Goal: Task Accomplishment & Management: Complete application form

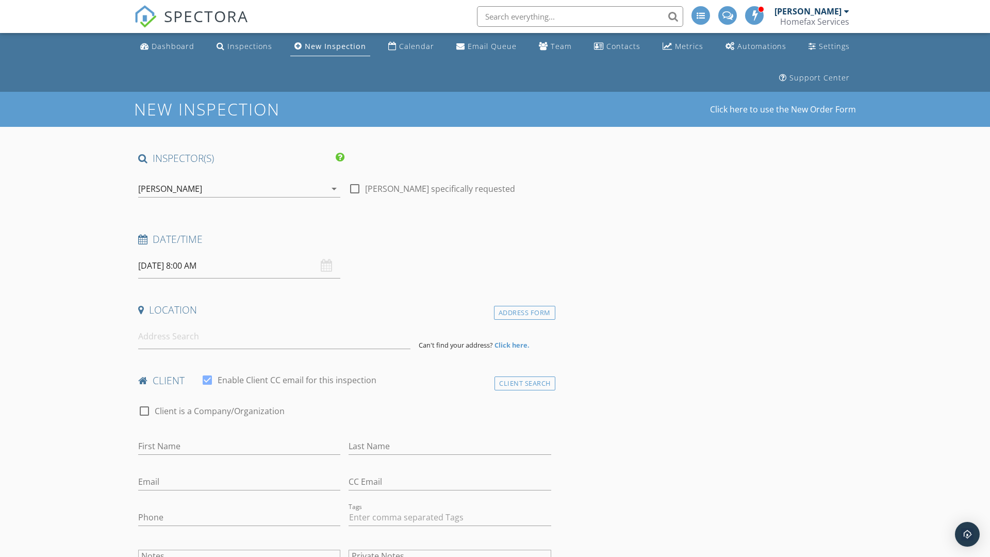
click at [239, 265] on input "[DATE] 8:00 AM" at bounding box center [239, 265] width 202 height 25
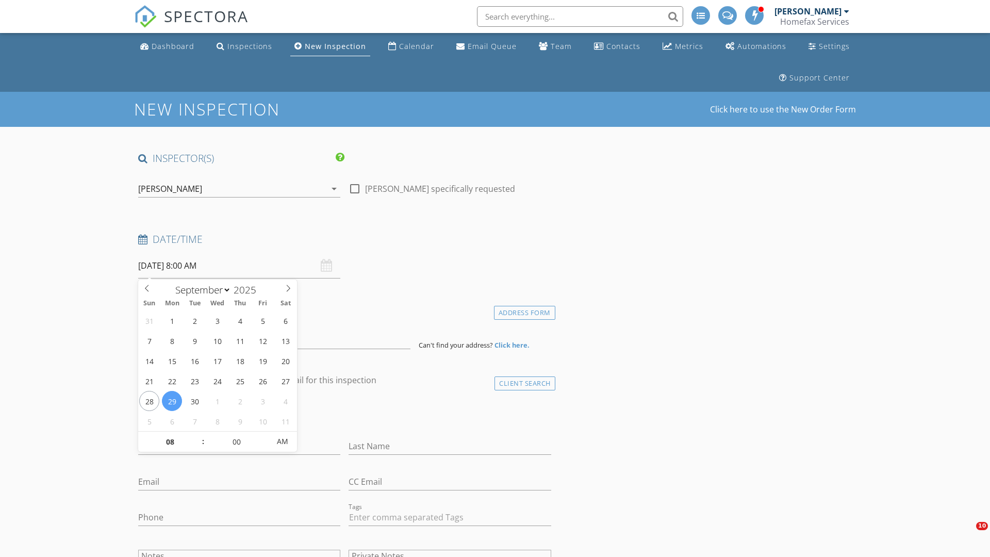
select select "9"
click at [248, 289] on input "2025" at bounding box center [248, 290] width 34 height 14
type input "2025"
type input "[DATE] 8:00 AM"
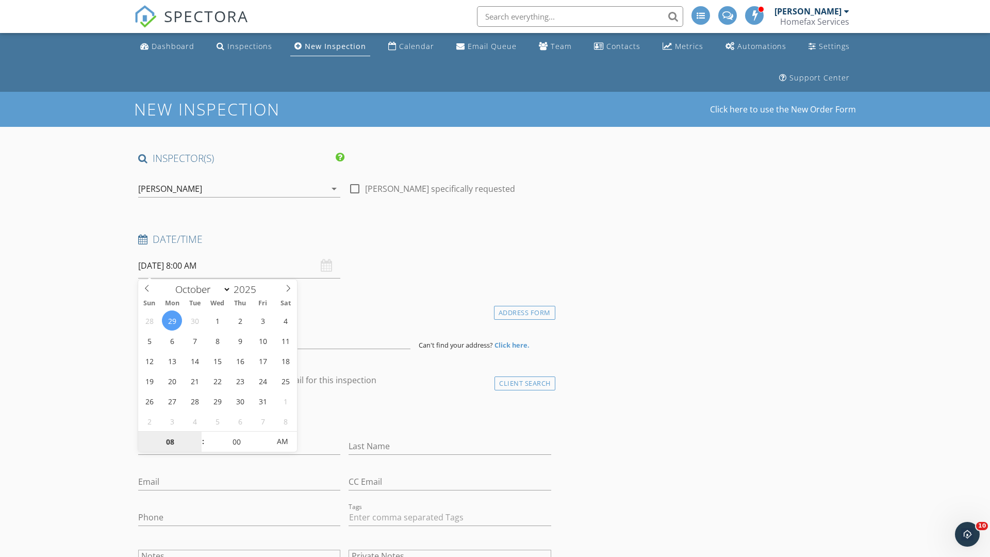
click at [170, 441] on input "08" at bounding box center [169, 441] width 63 height 21
click at [236, 441] on input "00" at bounding box center [236, 441] width 63 height 21
type input "09"
type input "[DATE] 9:00 AM"
type input "00"
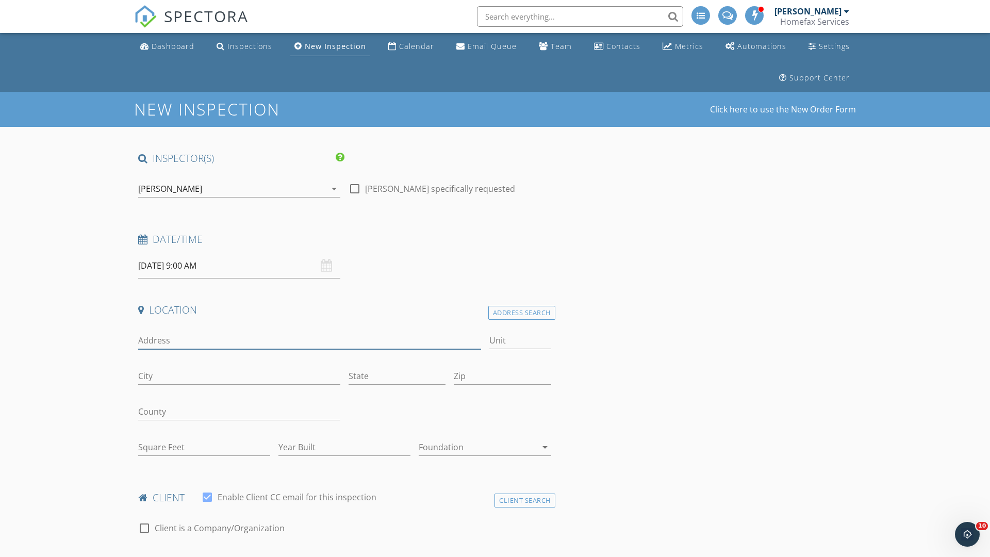
click at [309, 340] on input "Address" at bounding box center [309, 340] width 343 height 17
type input "[STREET_ADDRESS][PERSON_NAME]"
click at [520, 340] on input "Unit" at bounding box center [520, 340] width 62 height 17
click at [239, 376] on input "City" at bounding box center [239, 375] width 202 height 17
type input "[GEOGRAPHIC_DATA]"
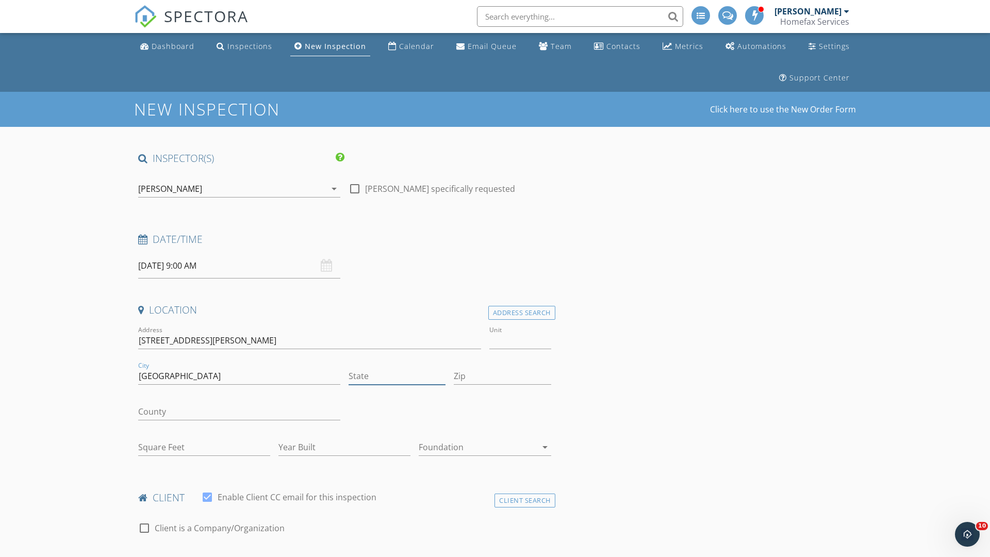
click at [397, 376] on input "State" at bounding box center [396, 375] width 97 height 17
type input "MN"
click at [502, 376] on input "Zip" at bounding box center [502, 375] width 97 height 17
type input "55358"
click at [239, 555] on input "First Name" at bounding box center [239, 563] width 202 height 17
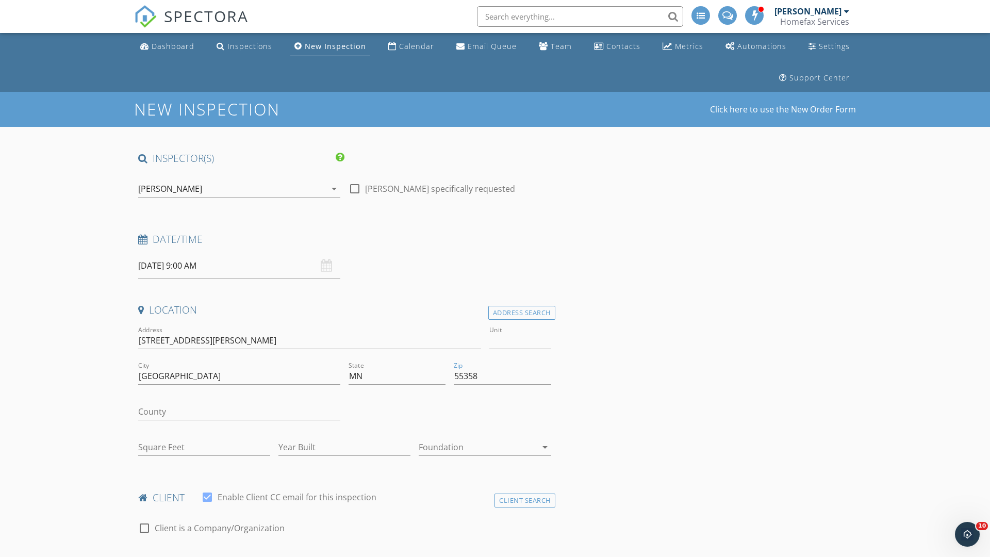
scroll to position [15, 0]
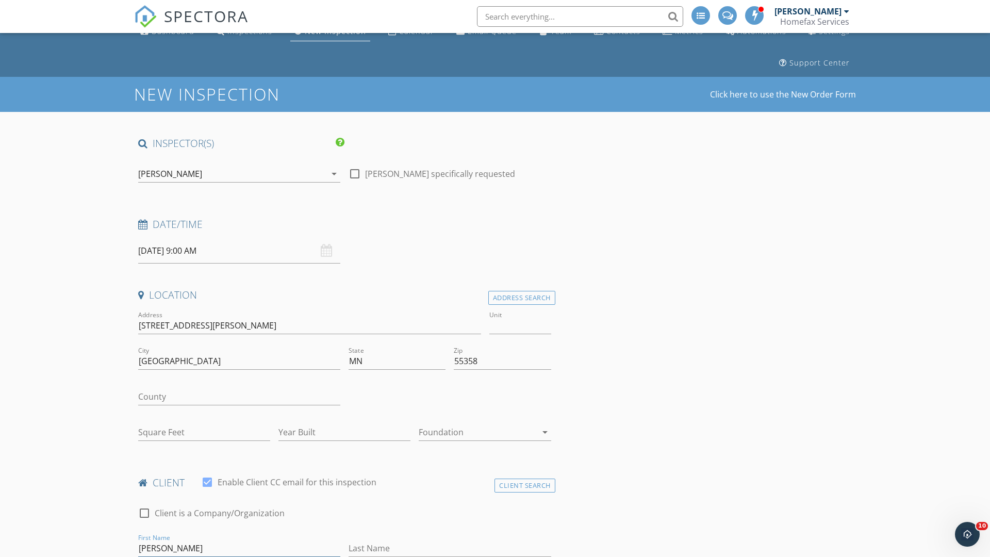
type input "[PERSON_NAME]"
click at [449, 548] on input "Last Name" at bounding box center [449, 548] width 202 height 17
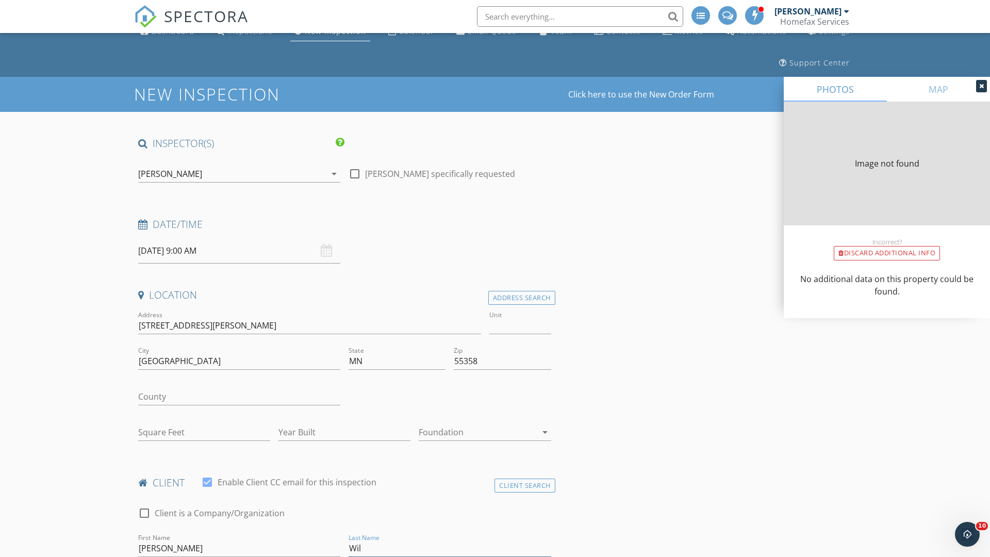
type input "Will"
type input "864"
type input "1973"
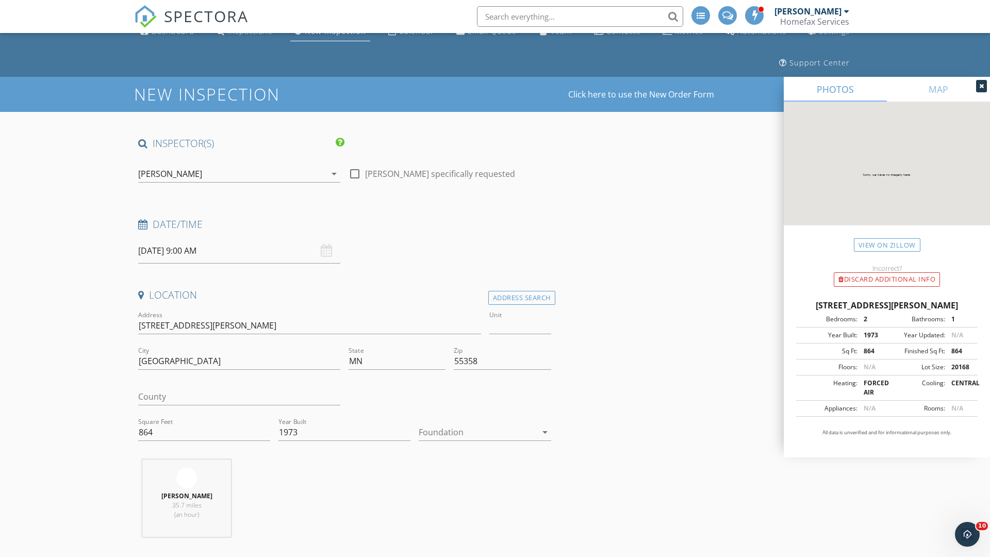
scroll to position [106, 0]
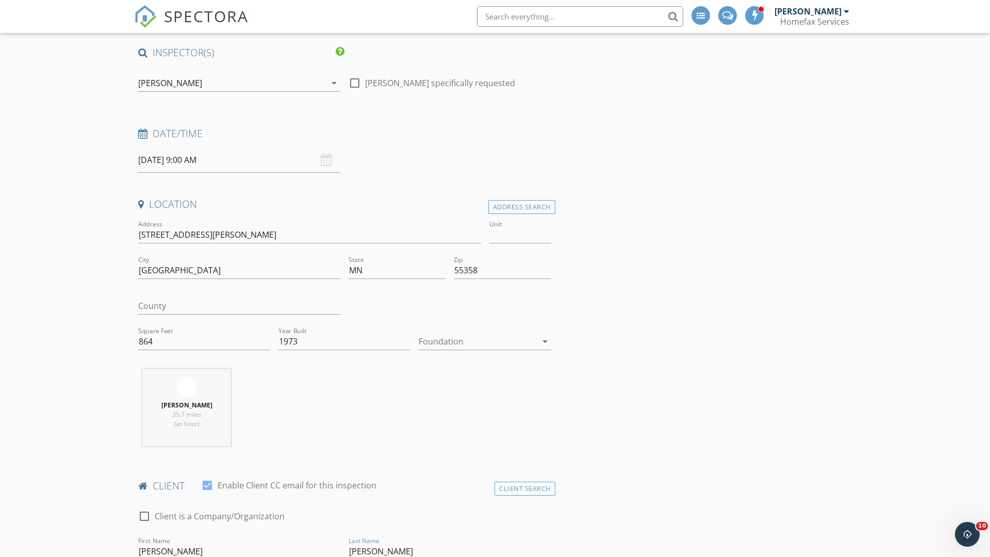
type input "[PERSON_NAME]"
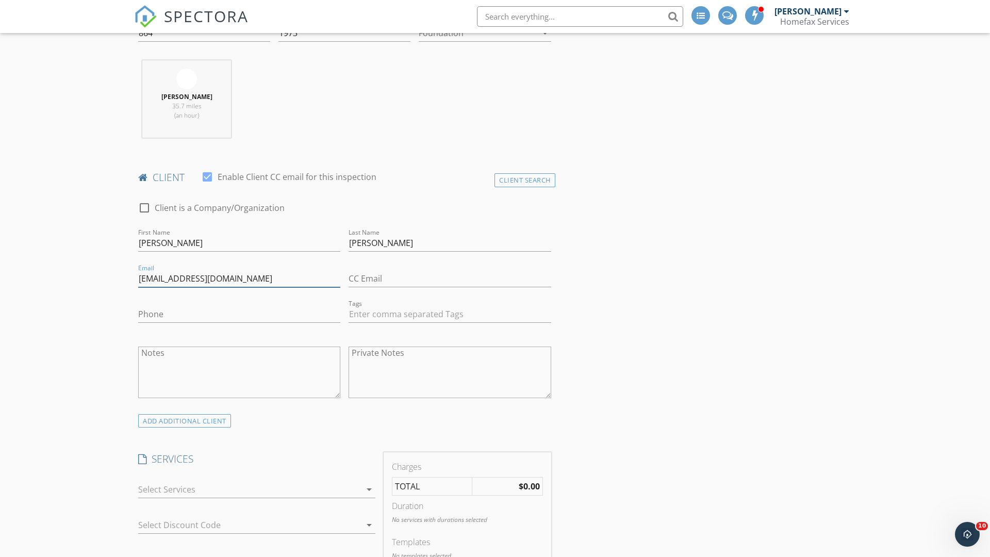
type input "[EMAIL_ADDRESS][DOMAIN_NAME]"
click at [239, 314] on input "Phone" at bounding box center [239, 314] width 202 height 17
type input "[PHONE_NUMBER]"
click at [249, 489] on div at bounding box center [249, 489] width 223 height 16
click at [267, 493] on div "General Home Inspection" at bounding box center [268, 493] width 198 height 21
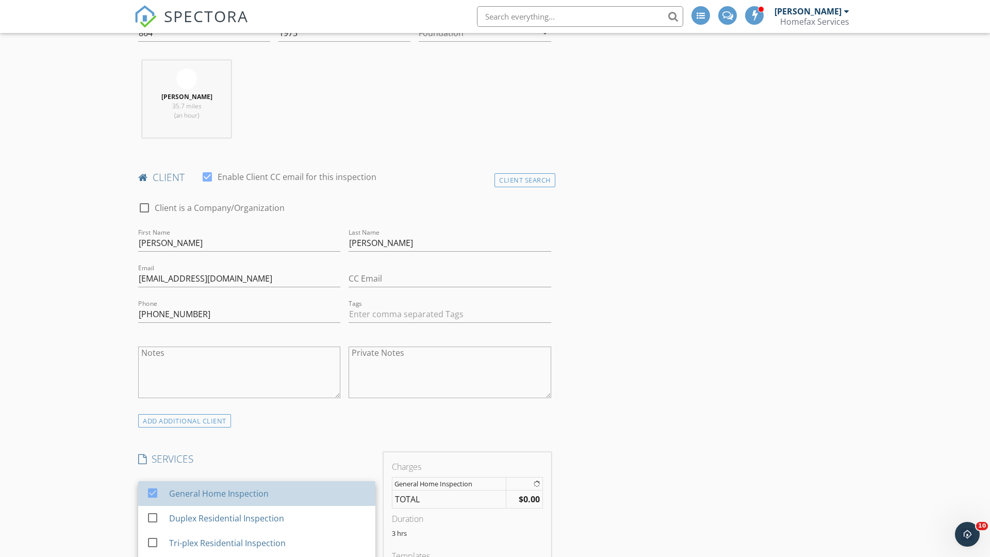
checkbox input "false"
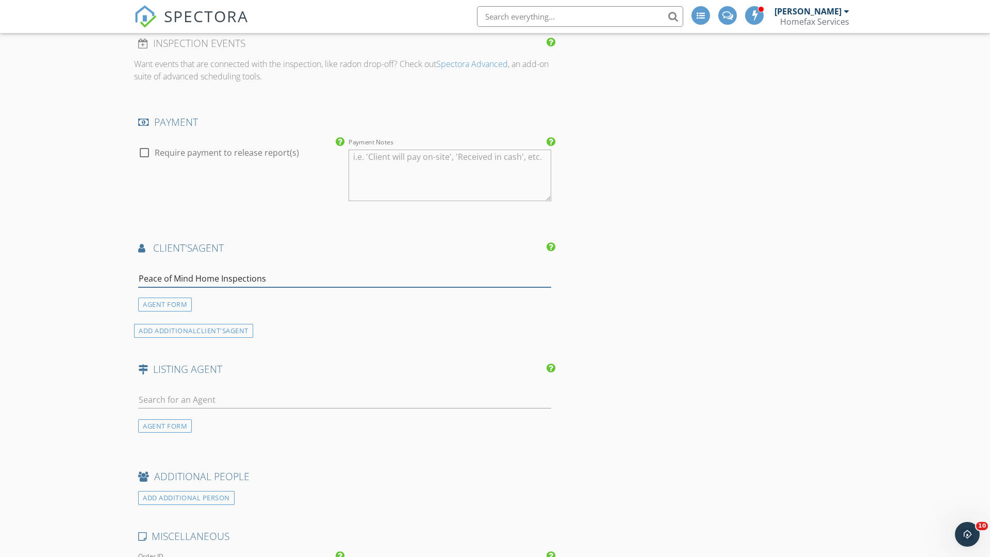
type input "Peace of Mind Home Inspections*"
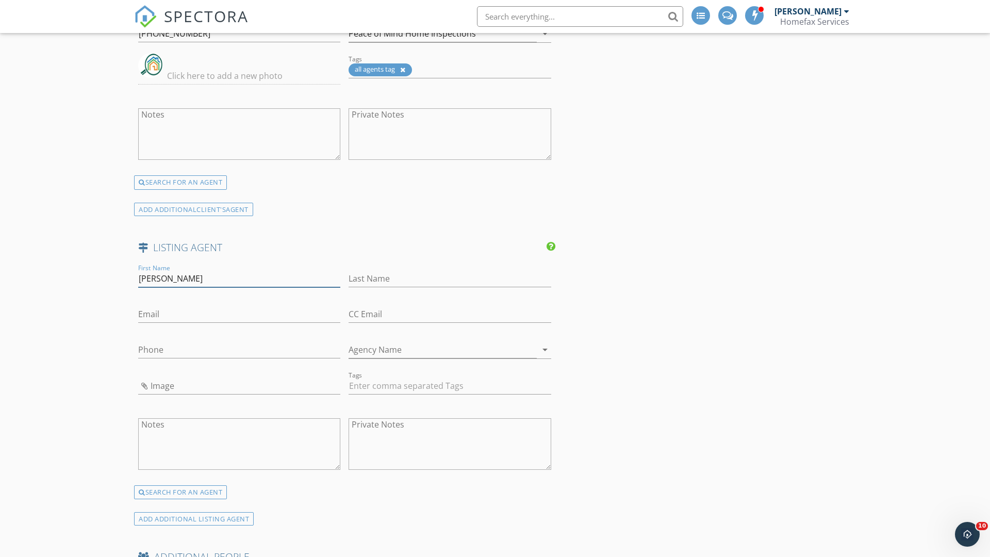
type input "[PERSON_NAME]"
click at [449, 278] on input "text" at bounding box center [449, 278] width 202 height 17
type input "[PERSON_NAME]"
click at [239, 314] on input "text" at bounding box center [239, 314] width 202 height 17
type input "[PERSON_NAME][EMAIL_ADDRESS][DOMAIN_NAME]"
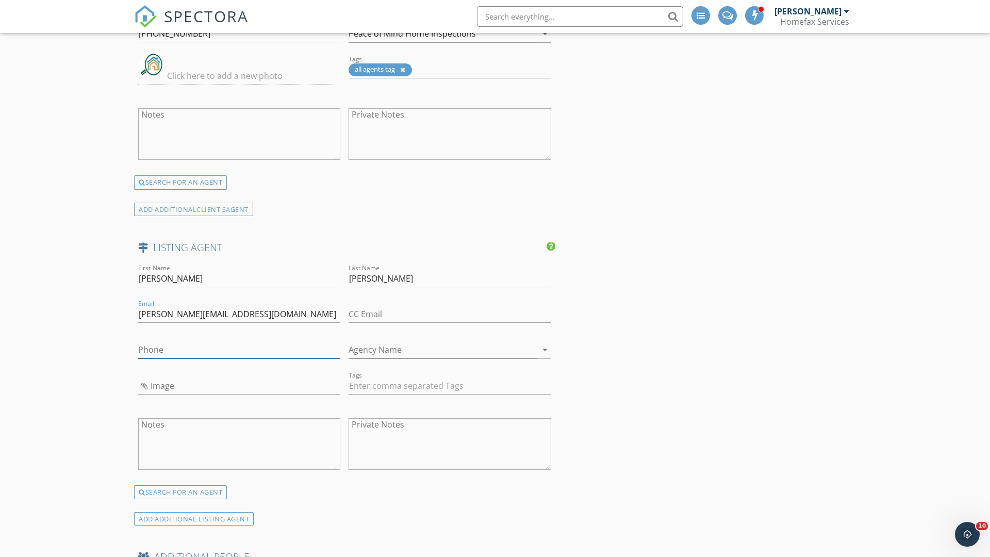
click at [239, 349] on input "text" at bounding box center [239, 349] width 202 height 17
type input "[PHONE_NUMBER]"
